Goal: Information Seeking & Learning: Find specific fact

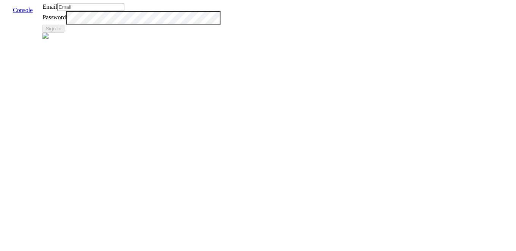
type input "[EMAIL_ADDRESS]"
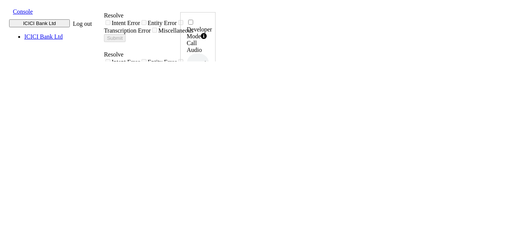
click at [7, 10] on span at bounding box center [7, 11] width 0 height 8
click at [212, 17] on div "call report" at bounding box center [278, 13] width 133 height 7
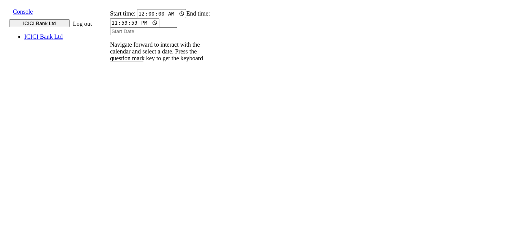
click at [129, 101] on input "text" at bounding box center [115, 105] width 28 height 8
type input "9820583145"
type input "26 Aug 2025"
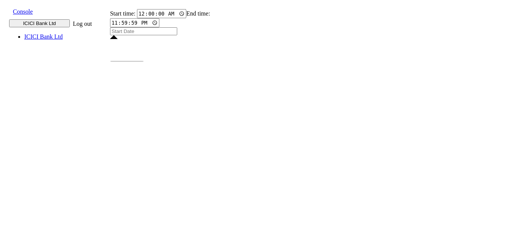
type input "26 Aug 2025"
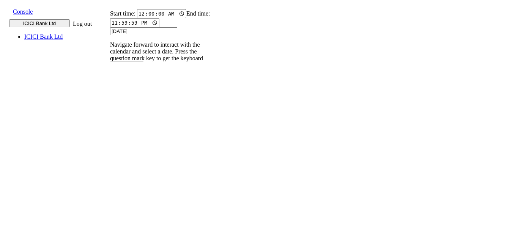
click at [212, 139] on div "UUID Call Number Time Stamps Call Duration (MM:SS) Type Call Audio Status Langu…" at bounding box center [157, 167] width 112 height 56
click at [129, 101] on input "9820583145" at bounding box center [115, 105] width 28 height 8
click at [109, 110] on icon at bounding box center [106, 112] width 5 height 5
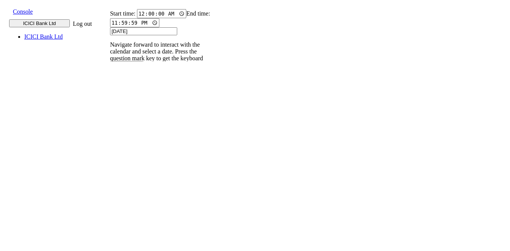
click at [132, 242] on p "004PHV..." at bounding box center [119, 245] width 25 height 7
click at [132, 217] on p "004PHV..." at bounding box center [119, 220] width 25 height 7
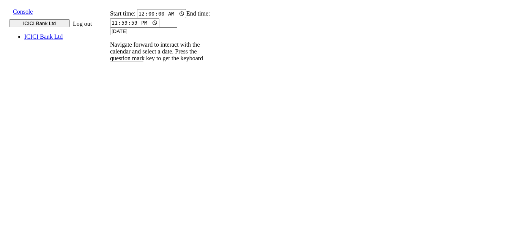
scroll to position [0, 0]
click at [132, 192] on p "004PHV..." at bounding box center [119, 195] width 25 height 7
click at [142, 159] on td "004PHV..." at bounding box center [124, 171] width 38 height 24
click at [132, 168] on p "004PHV..." at bounding box center [119, 171] width 25 height 7
click at [129, 93] on div "Caller Number Call UUID Custom Parameter 9820583145" at bounding box center [115, 113] width 28 height 41
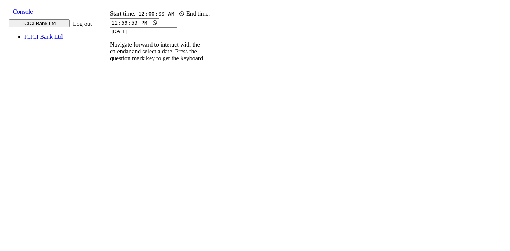
click at [129, 101] on input "9820583145" at bounding box center [115, 105] width 28 height 8
click at [109, 110] on icon at bounding box center [106, 112] width 5 height 5
click at [132, 247] on p "004PHV..." at bounding box center [119, 250] width 25 height 7
click at [132, 223] on p "004PHV..." at bounding box center [119, 226] width 25 height 7
click at [132, 198] on p "004PHV..." at bounding box center [119, 201] width 25 height 7
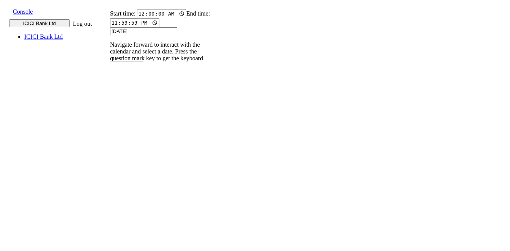
click at [132, 173] on p "004PHV..." at bounding box center [119, 176] width 25 height 7
click at [129, 101] on input "9820583145" at bounding box center [115, 105] width 28 height 8
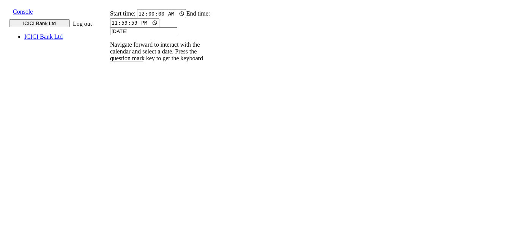
click at [129, 101] on input "9820583145" at bounding box center [115, 105] width 28 height 8
click at [109, 110] on icon at bounding box center [106, 112] width 5 height 5
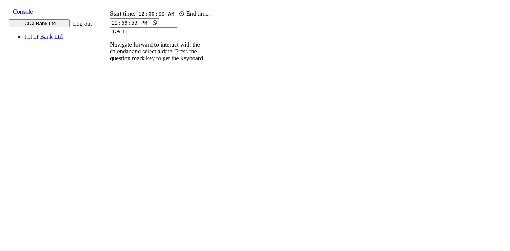
click at [132, 198] on p "004PHV..." at bounding box center [119, 201] width 25 height 7
click at [132, 173] on p "004PHV..." at bounding box center [119, 176] width 25 height 7
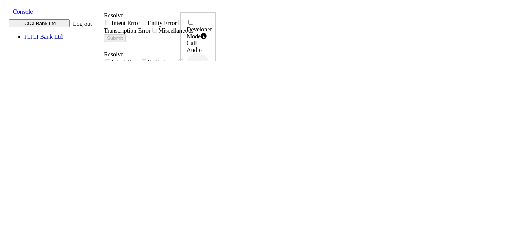
click at [210, 150] on icon at bounding box center [207, 153] width 5 height 6
drag, startPoint x: 455, startPoint y: 168, endPoint x: 484, endPoint y: 168, distance: 29.2
click at [216, 168] on div "Developer Mode Call Audio 0.5x 1x 1.5x 2x 4x UUID 004PHVNLISC4RCDM ... Phone Nu…" at bounding box center [197, 252] width 35 height 481
copy h6 "12:16:50,"
click at [210, 150] on icon at bounding box center [207, 153] width 5 height 6
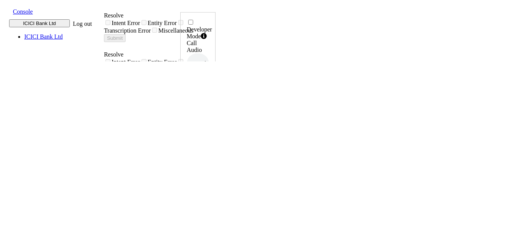
click at [210, 150] on icon at bounding box center [207, 153] width 5 height 6
drag, startPoint x: 457, startPoint y: 168, endPoint x: 482, endPoint y: 170, distance: 25.1
click at [216, 170] on div "Developer Mode Call Audio 0.5x 1x 1.5x 2x 4x UUID 004PHVNLISC4RCDM ... Phone Nu…" at bounding box center [197, 254] width 35 height 485
copy h6 "12:20:04"
drag, startPoint x: 458, startPoint y: 167, endPoint x: 481, endPoint y: 170, distance: 23.3
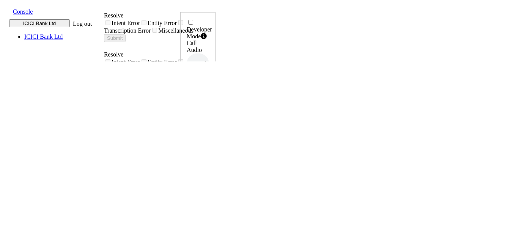
copy h6 "12:25:14"
click at [210, 150] on icon at bounding box center [207, 153] width 5 height 6
drag, startPoint x: 458, startPoint y: 165, endPoint x: 482, endPoint y: 170, distance: 24.8
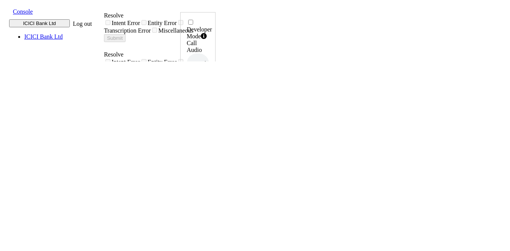
copy h6 "12:30:11"
click at [210, 150] on icon at bounding box center [207, 153] width 5 height 6
drag, startPoint x: 458, startPoint y: 165, endPoint x: 482, endPoint y: 170, distance: 24.6
copy h6 "13:01:48"
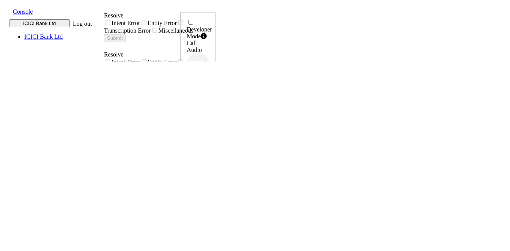
click at [210, 150] on icon at bounding box center [207, 153] width 5 height 6
drag, startPoint x: 457, startPoint y: 165, endPoint x: 482, endPoint y: 168, distance: 24.8
click at [216, 168] on div "Developer Mode Call Audio 0.5x 1x 1.5x 2x 4x UUID 004PHVNLISC4RCDM ... Phone Nu…" at bounding box center [197, 254] width 35 height 485
copy h6 "13:03:57"
click at [210, 150] on icon at bounding box center [207, 153] width 5 height 6
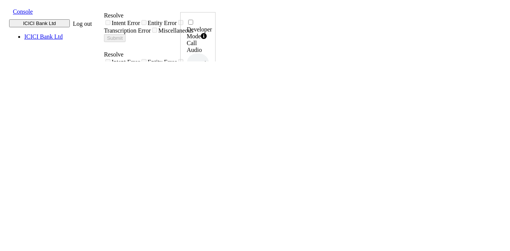
drag, startPoint x: 456, startPoint y: 169, endPoint x: 483, endPoint y: 171, distance: 26.6
click at [216, 171] on div "Developer Mode Call Audio 0.5x 1x 1.5x 2x 4x UUID 004PHVNLISC4RCDM ... Phone Nu…" at bounding box center [197, 254] width 35 height 485
copy h6 "13:11:50"
click at [210, 150] on icon at bounding box center [207, 153] width 5 height 6
drag, startPoint x: 457, startPoint y: 167, endPoint x: 482, endPoint y: 168, distance: 24.7
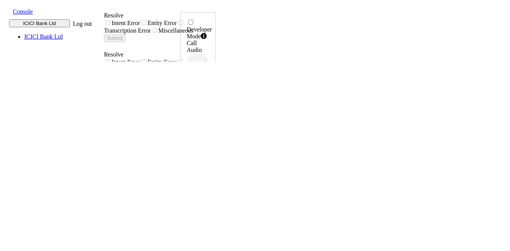
click at [216, 168] on div "Developer Mode Call Audio 0.5x 1x 1.5x 2x 4x UUID 004PHVNLISC4RCDM ... Phone Nu…" at bounding box center [197, 250] width 35 height 476
copy h6 "13:14:51"
click at [210, 150] on icon at bounding box center [207, 153] width 5 height 6
drag, startPoint x: 459, startPoint y: 168, endPoint x: 483, endPoint y: 168, distance: 23.5
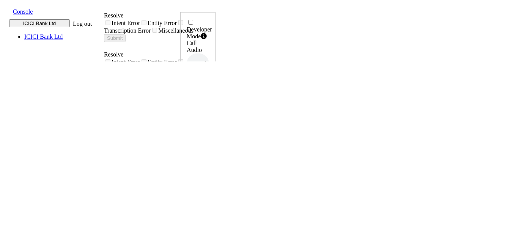
copy h6 "13:18:11"
click at [210, 150] on icon at bounding box center [207, 153] width 5 height 6
drag, startPoint x: 457, startPoint y: 166, endPoint x: 482, endPoint y: 169, distance: 24.8
click at [216, 169] on div "Developer Mode Call Audio 0.5x 1x 1.5x 2x 4x UUID 004PHVNLISC4RCDM ... Phone Nu…" at bounding box center [197, 250] width 35 height 476
copy h6 "13:19:49"
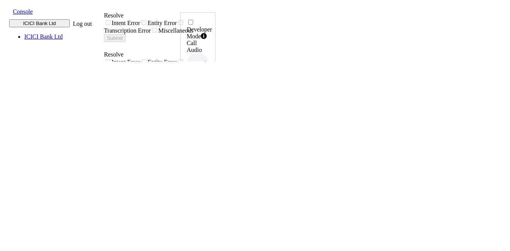
click at [210, 150] on icon at bounding box center [207, 153] width 5 height 6
drag, startPoint x: 456, startPoint y: 168, endPoint x: 481, endPoint y: 168, distance: 25.0
click at [216, 168] on div "Developer Mode Call Audio 0.5x 1x 1.5x 2x 4x UUID 004PHVNLISC4RCDM ... Phone Nu…" at bounding box center [197, 254] width 35 height 485
copy h6 "13:21:58"
click at [210, 150] on icon at bounding box center [207, 153] width 5 height 6
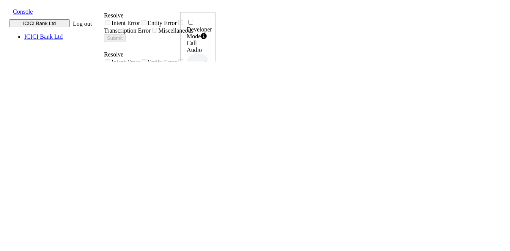
drag, startPoint x: 456, startPoint y: 168, endPoint x: 482, endPoint y: 170, distance: 25.8
click at [216, 170] on div "Developer Mode Call Audio 0.5x 1x 1.5x 2x 4x UUID 004PHVNLISC4RCDM ... Phone Nu…" at bounding box center [197, 254] width 35 height 485
copy h6 "13:11:50"
drag, startPoint x: 458, startPoint y: 168, endPoint x: 482, endPoint y: 167, distance: 23.9
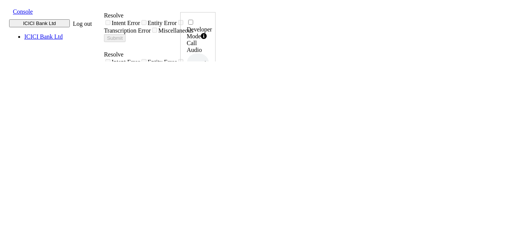
copy h6 "13:03:57"
click at [210, 150] on icon at bounding box center [207, 153] width 5 height 6
drag, startPoint x: 456, startPoint y: 168, endPoint x: 481, endPoint y: 170, distance: 25.1
click at [216, 170] on div "Developer Mode Call Audio 0.5x 1x 1.5x 2x 4x UUID 004PHVNLISC4RCDM ... Phone Nu…" at bounding box center [197, 250] width 35 height 476
copy h6 "13:24:38"
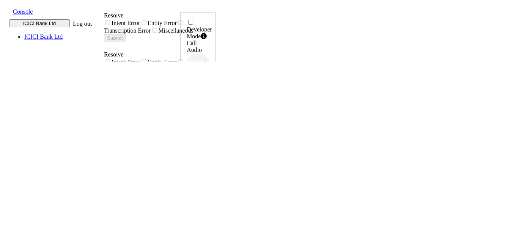
click at [210, 150] on icon at bounding box center [207, 153] width 5 height 6
drag, startPoint x: 458, startPoint y: 172, endPoint x: 466, endPoint y: 171, distance: 8.0
click at [209, 171] on div "Developer Mode Call Audio 0.5x 1x 1.5x 2x 4x UUID 004PHVNLISC4RCDM ... Phone Nu…" at bounding box center [198, 217] width 22 height 396
drag, startPoint x: 466, startPoint y: 171, endPoint x: 483, endPoint y: 167, distance: 17.8
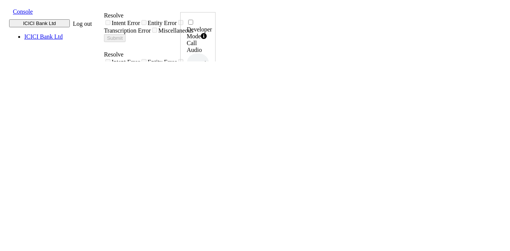
copy h6 "13:28:18"
